Goal: Task Accomplishment & Management: Use online tool/utility

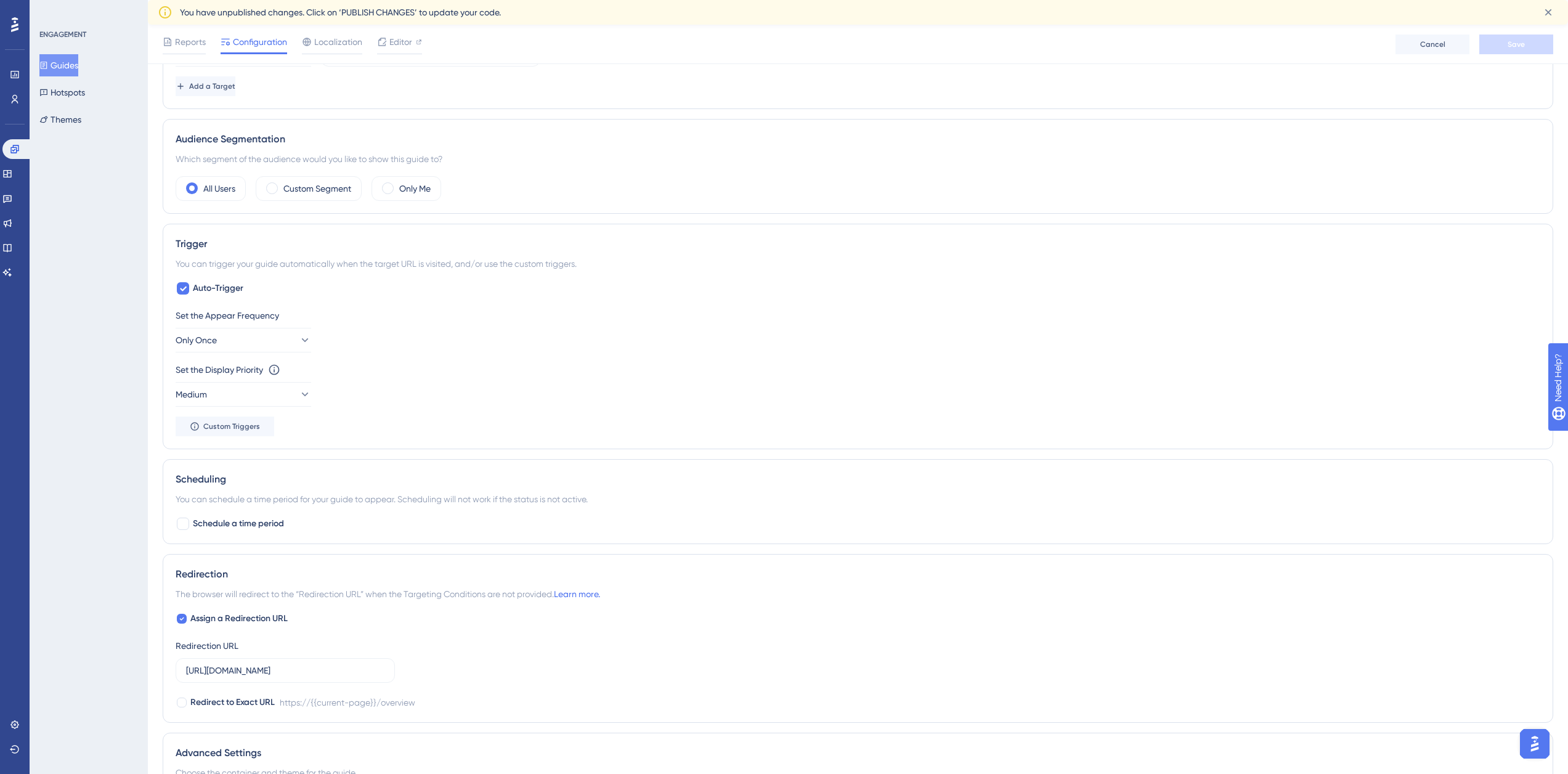
scroll to position [384, 0]
click at [286, 178] on div "Custom Segment" at bounding box center [309, 188] width 106 height 24
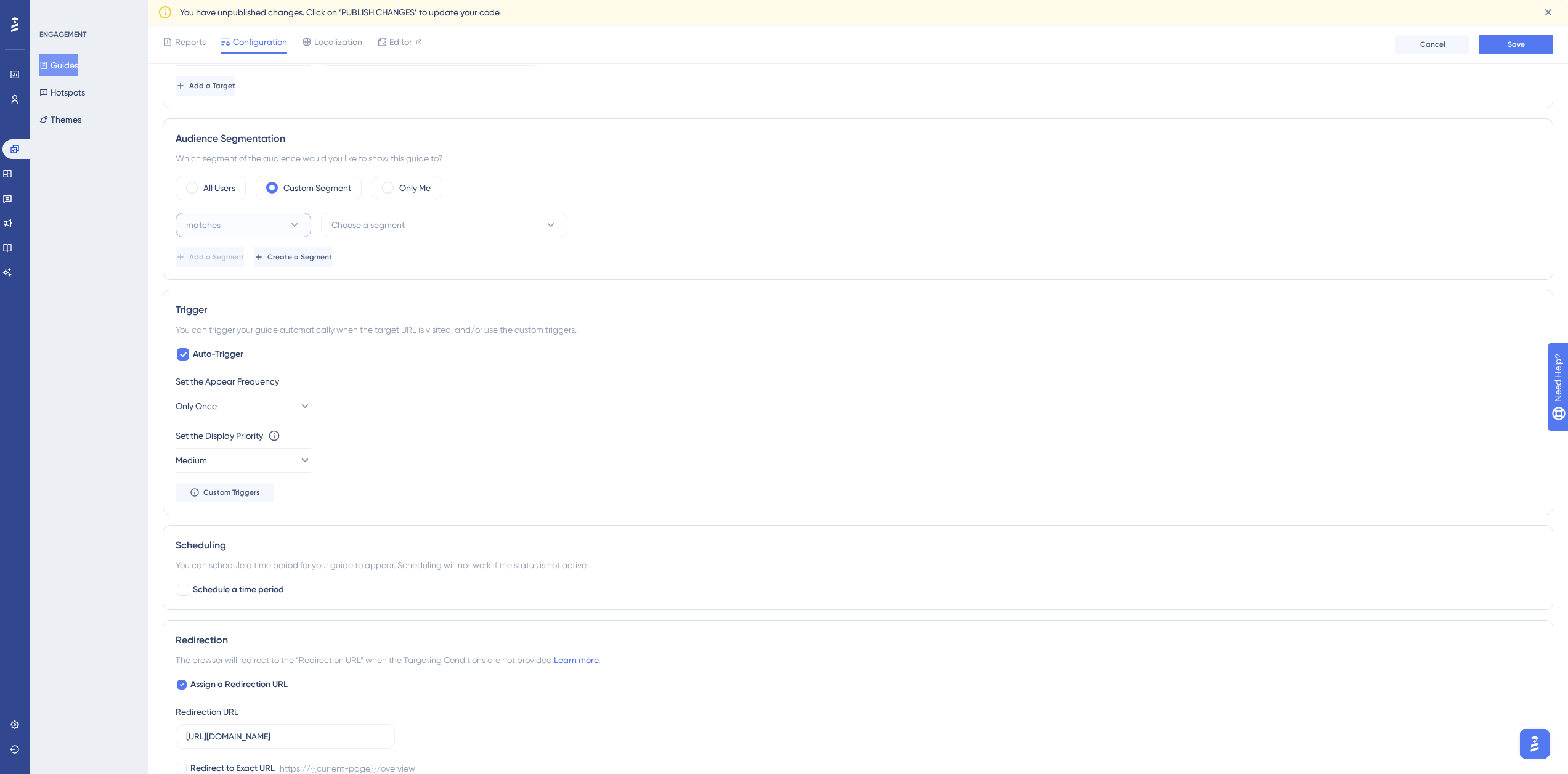
click at [275, 227] on button "matches" at bounding box center [243, 225] width 135 height 24
click at [262, 260] on div "matches matches" at bounding box center [243, 262] width 99 height 24
click at [369, 233] on button "Choose a segment" at bounding box center [444, 225] width 247 height 24
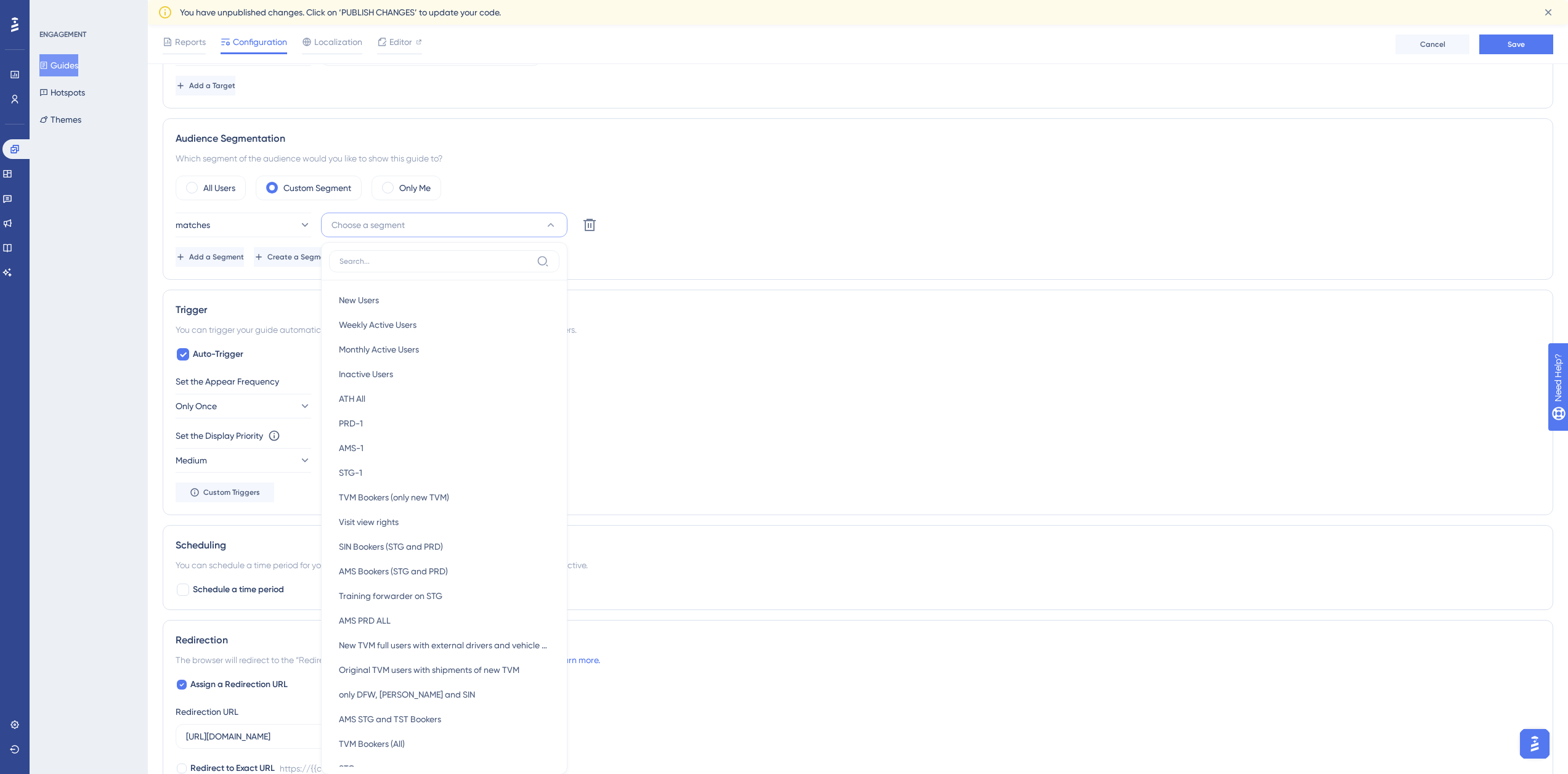
scroll to position [501, 0]
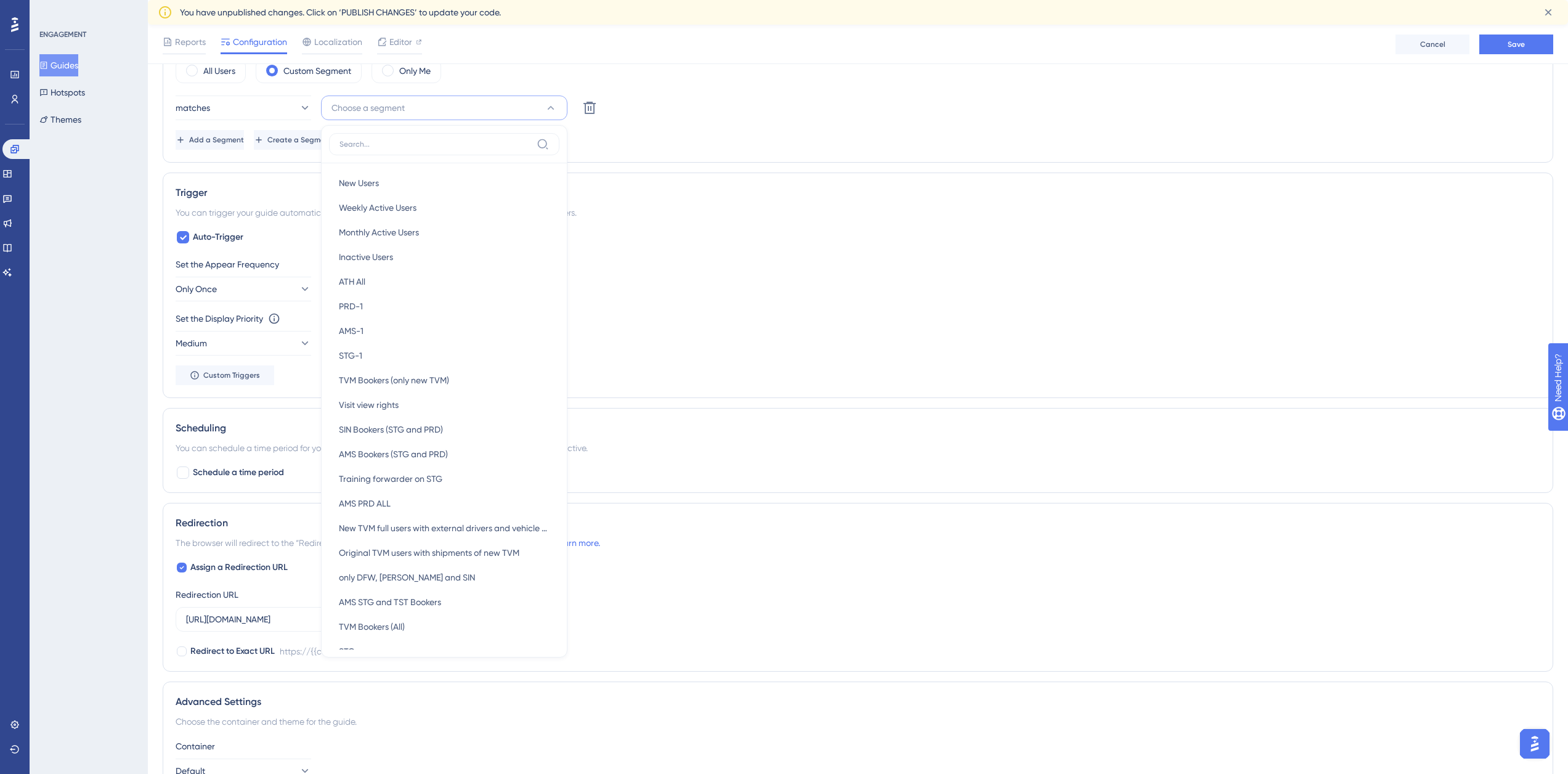
click at [737, 104] on div "matches Choose a segment New Users New Users Weekly Active Users Weekly Active …" at bounding box center [857, 108] width 1365 height 24
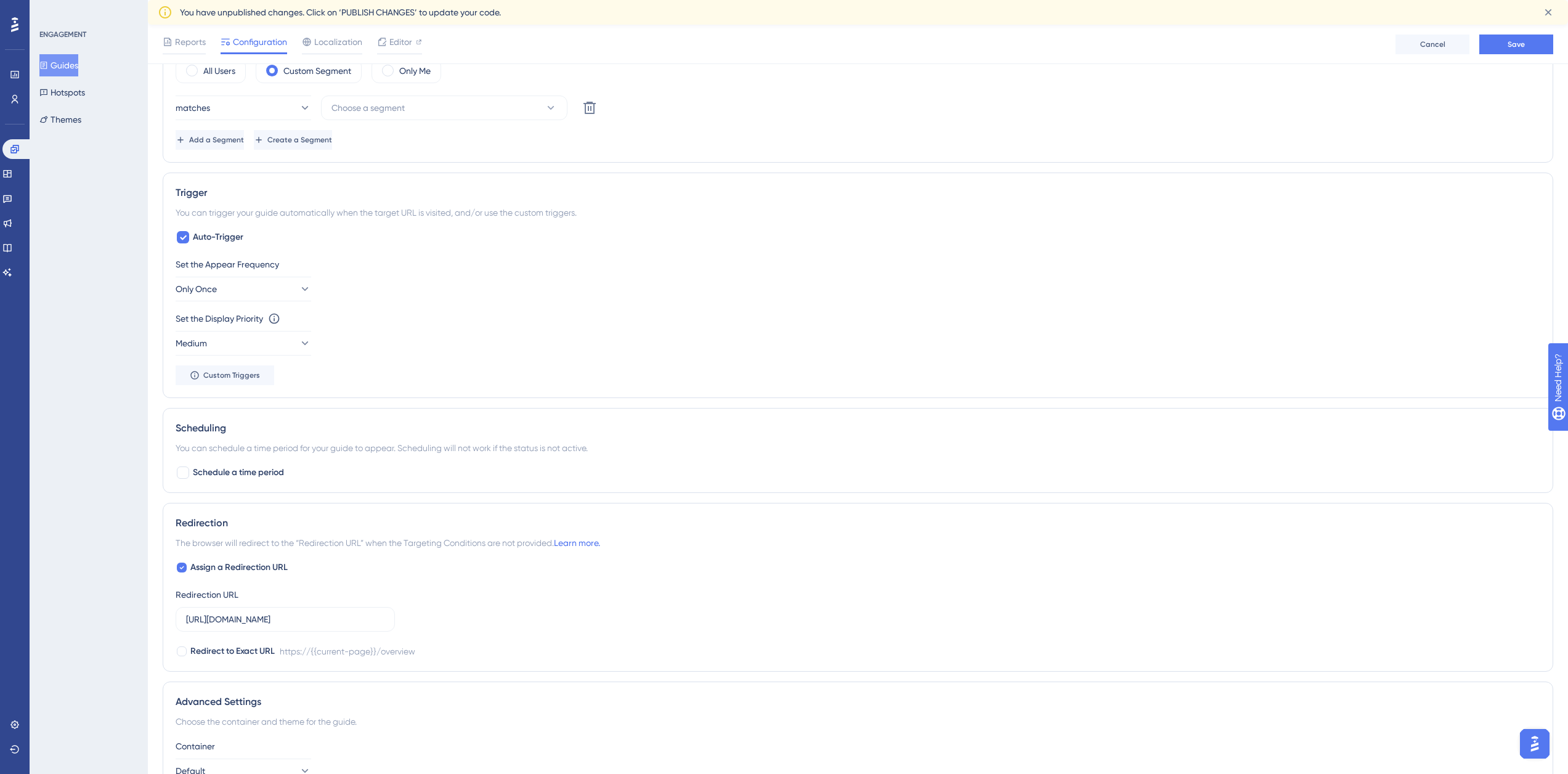
click at [945, 505] on div "Redirection The browser will redirect to the “Redirection URL” when the Targeti…" at bounding box center [857, 587] width 1390 height 169
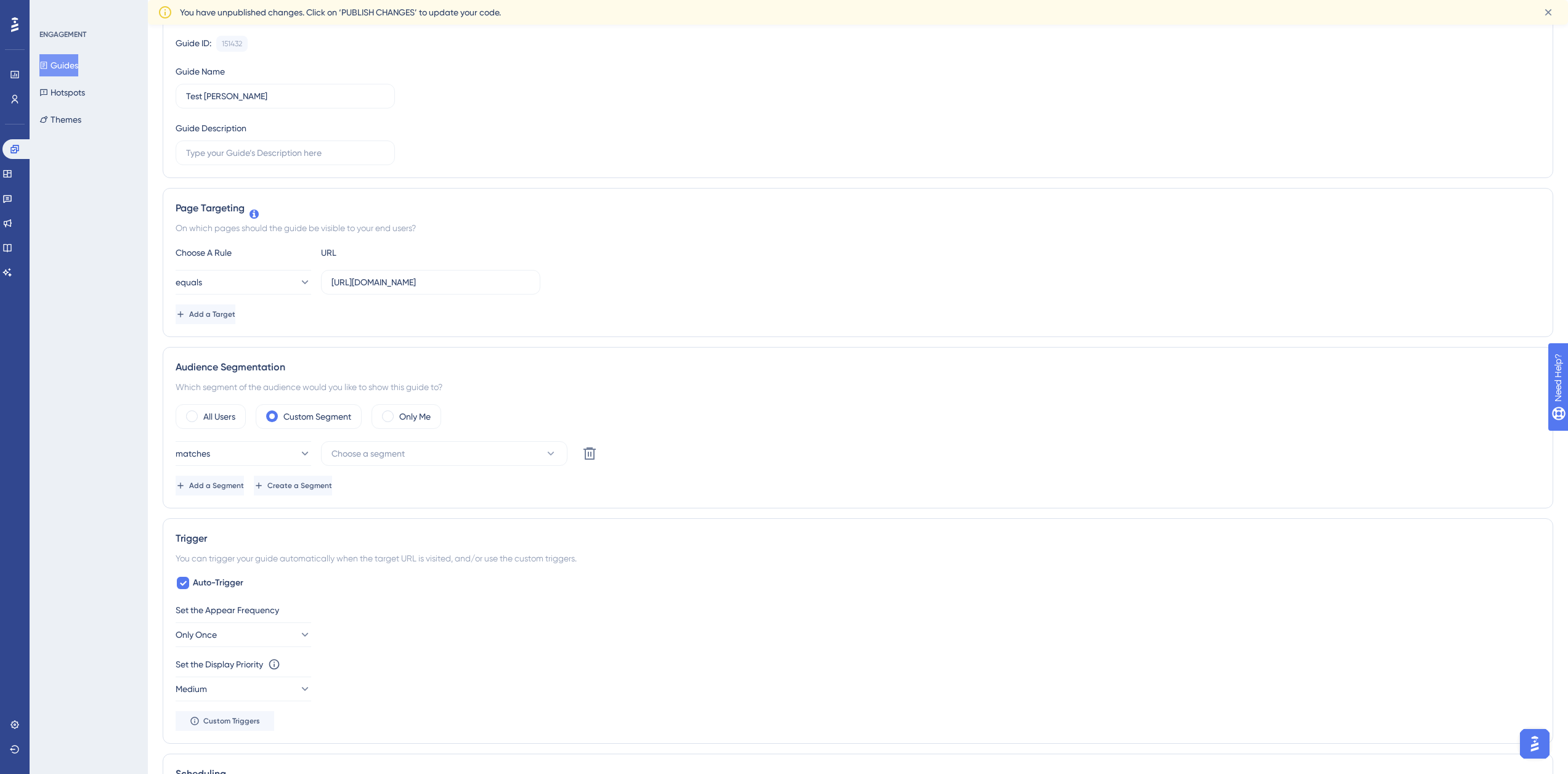
scroll to position [0, 0]
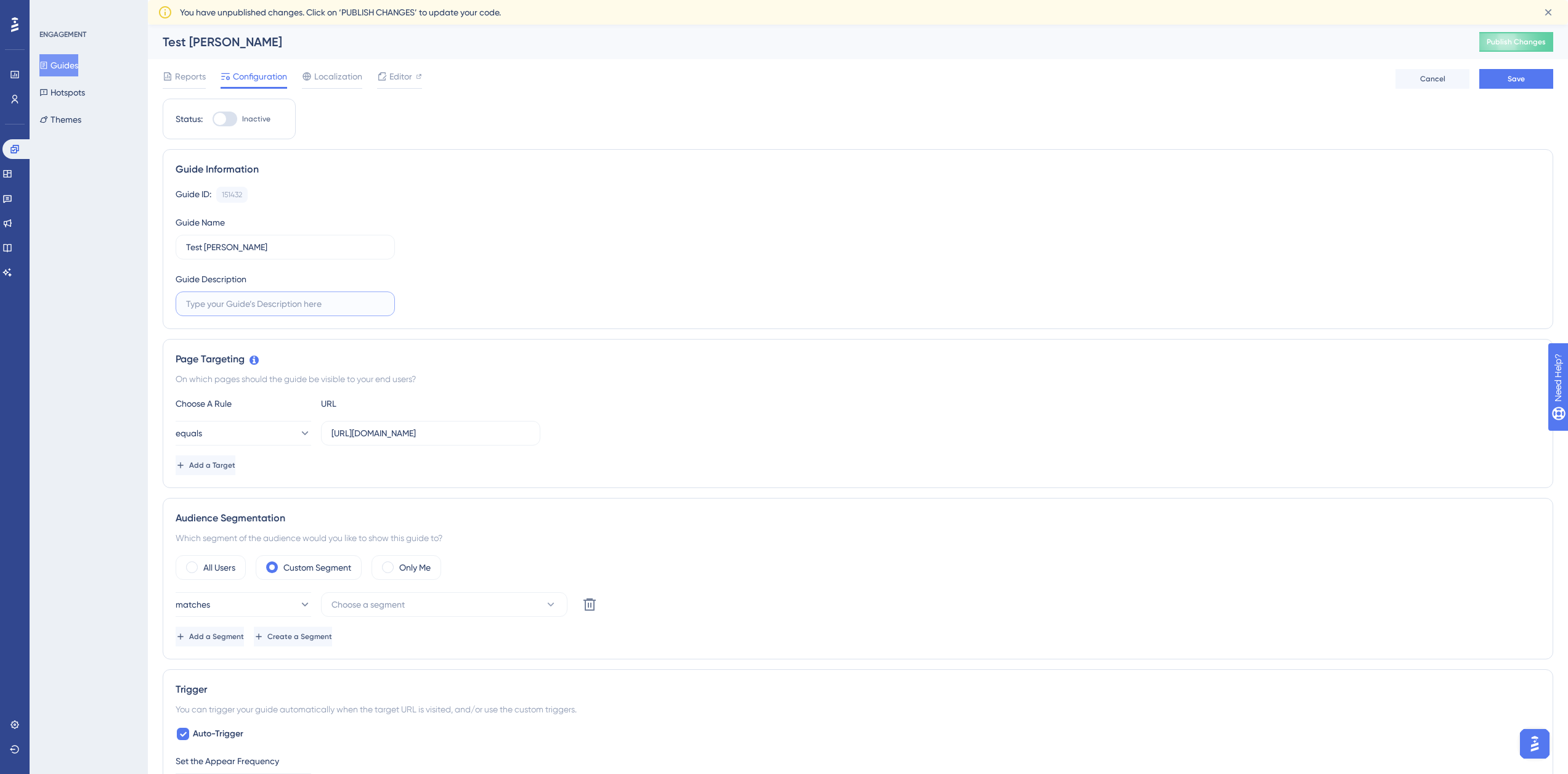
click at [321, 307] on input "text" at bounding box center [285, 304] width 198 height 14
type input "Test [PERSON_NAME]"
click at [629, 422] on div "equals [URL][DOMAIN_NAME]" at bounding box center [857, 433] width 1365 height 24
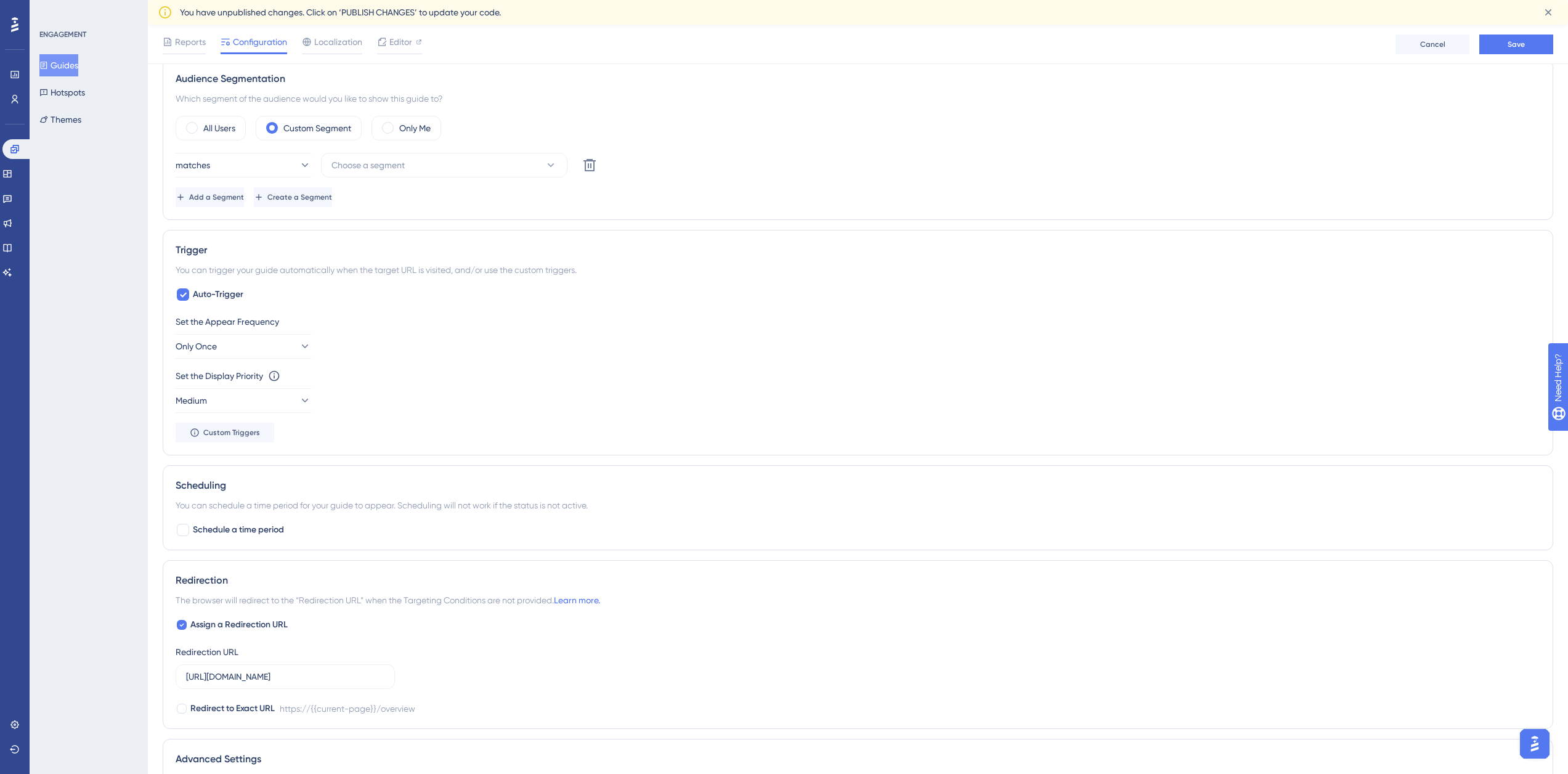
scroll to position [466, 0]
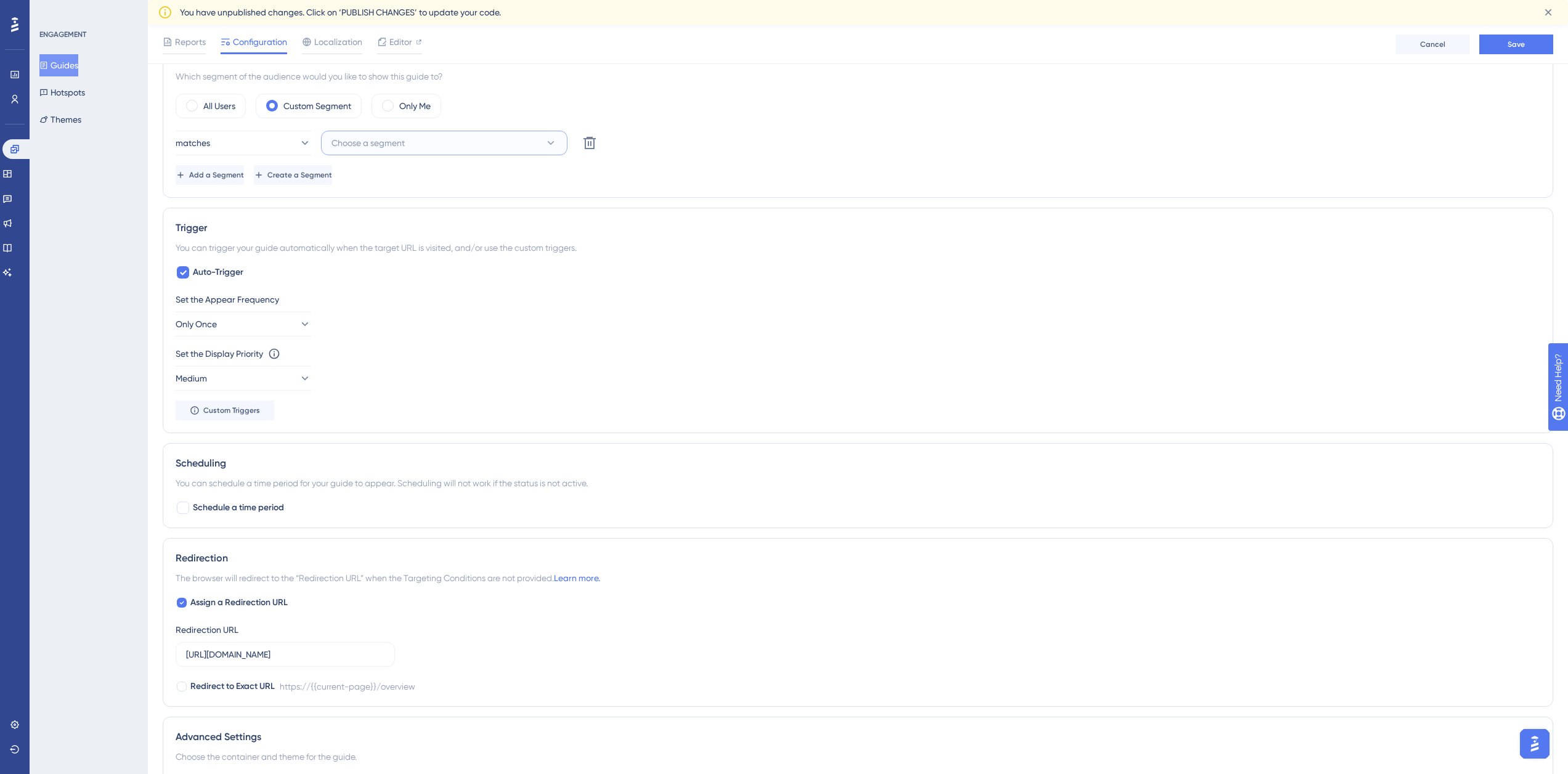
click at [543, 145] on button "Choose a segment" at bounding box center [444, 143] width 247 height 24
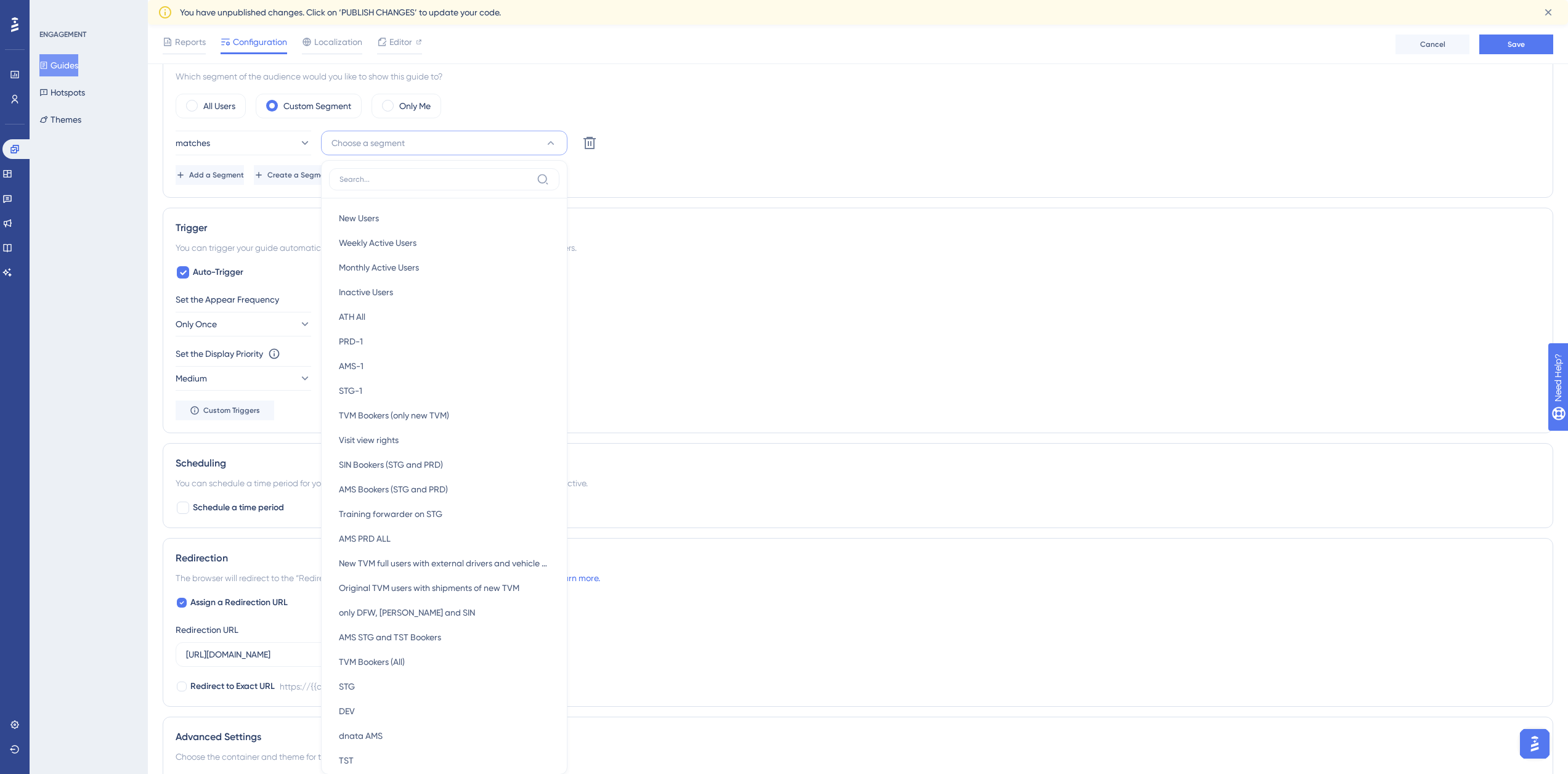
scroll to position [542, 0]
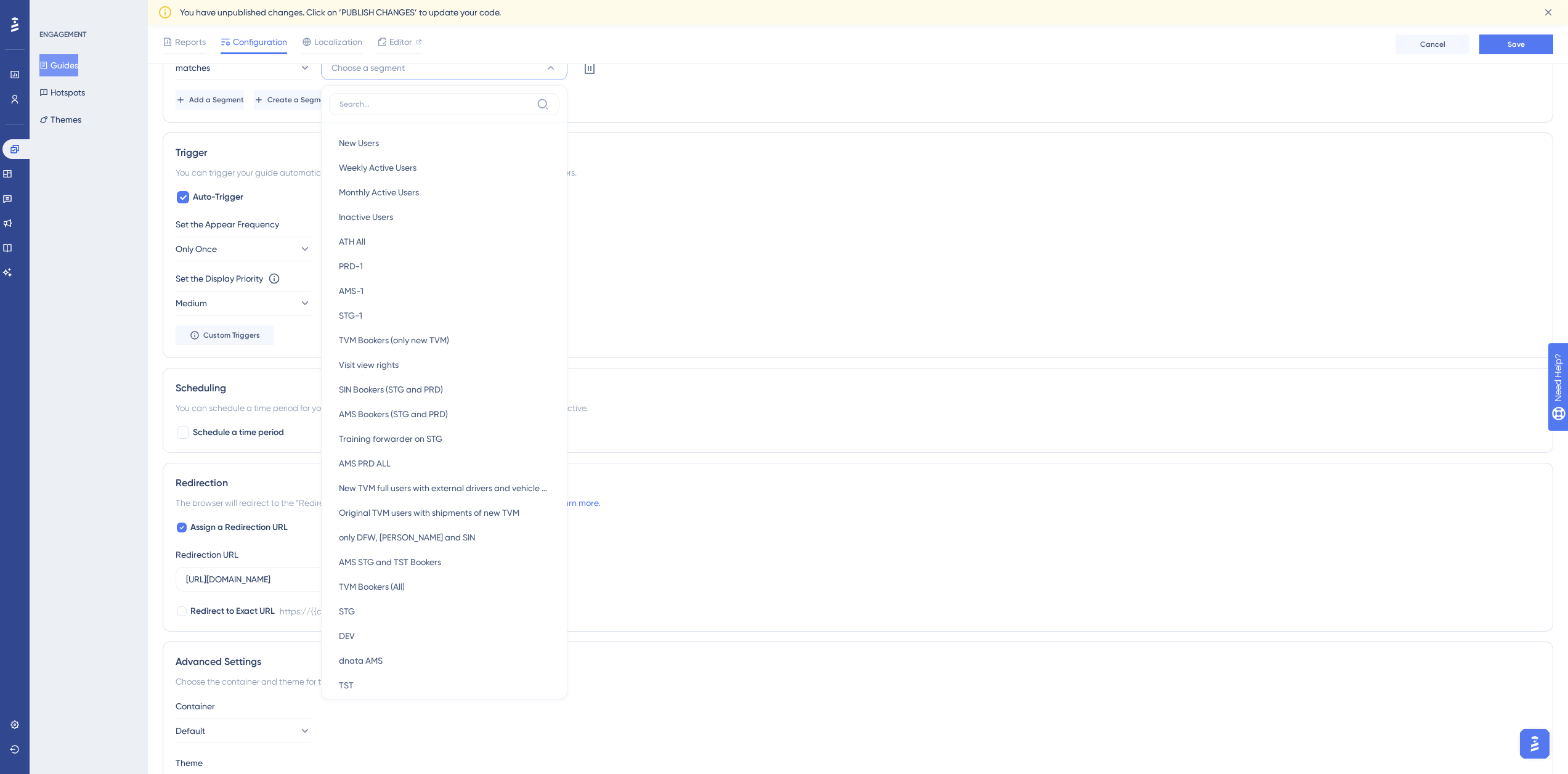
click at [717, 96] on div "Add a Segment Create a Segment" at bounding box center [857, 100] width 1365 height 20
